Goal: Find specific page/section: Find specific page/section

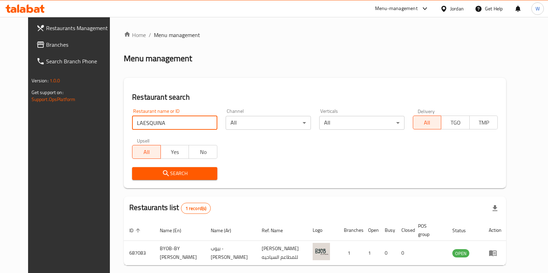
scroll to position [22, 0]
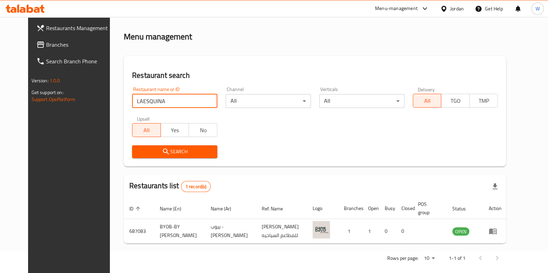
click at [161, 97] on input "LAESQUINA" at bounding box center [174, 101] width 85 height 14
click at [166, 97] on input "LAESQUINA" at bounding box center [174, 101] width 85 height 14
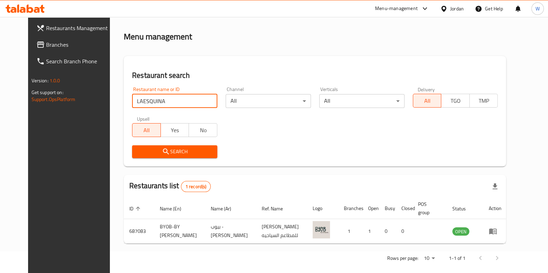
paste input "[PERSON_NAME]'s Italian Restaurant"
click button "Search" at bounding box center [174, 151] width 85 height 13
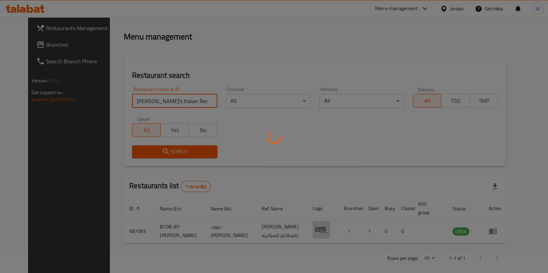
scroll to position [9, 0]
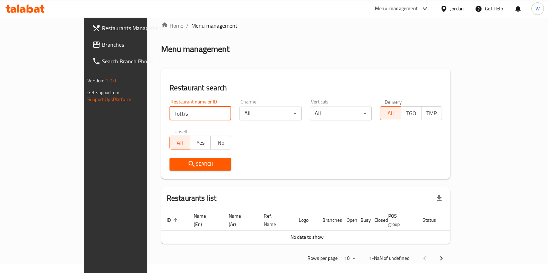
type input "Totti's"
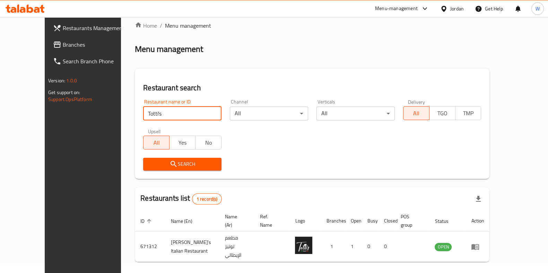
scroll to position [22, 0]
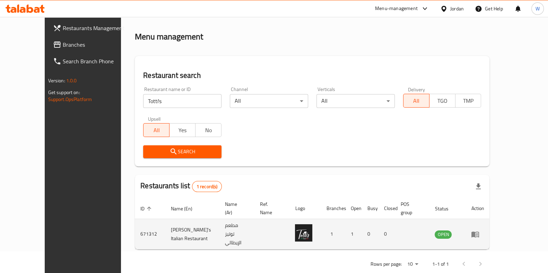
click at [135, 222] on td "671312" at bounding box center [150, 234] width 30 height 30
copy td "671312"
click at [479, 230] on icon "enhanced table" at bounding box center [475, 234] width 8 height 8
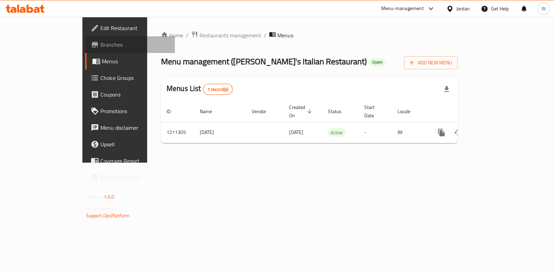
click at [100, 48] on span "Branches" at bounding box center [134, 45] width 69 height 8
